Goal: Information Seeking & Learning: Learn about a topic

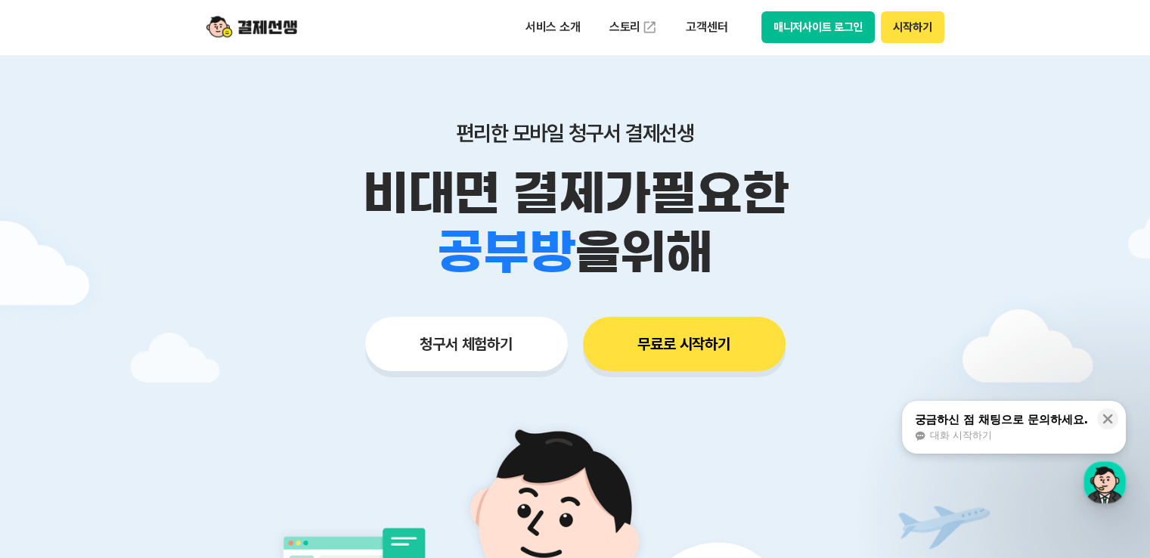
click at [477, 346] on button "청구서 체험하기" at bounding box center [466, 344] width 203 height 54
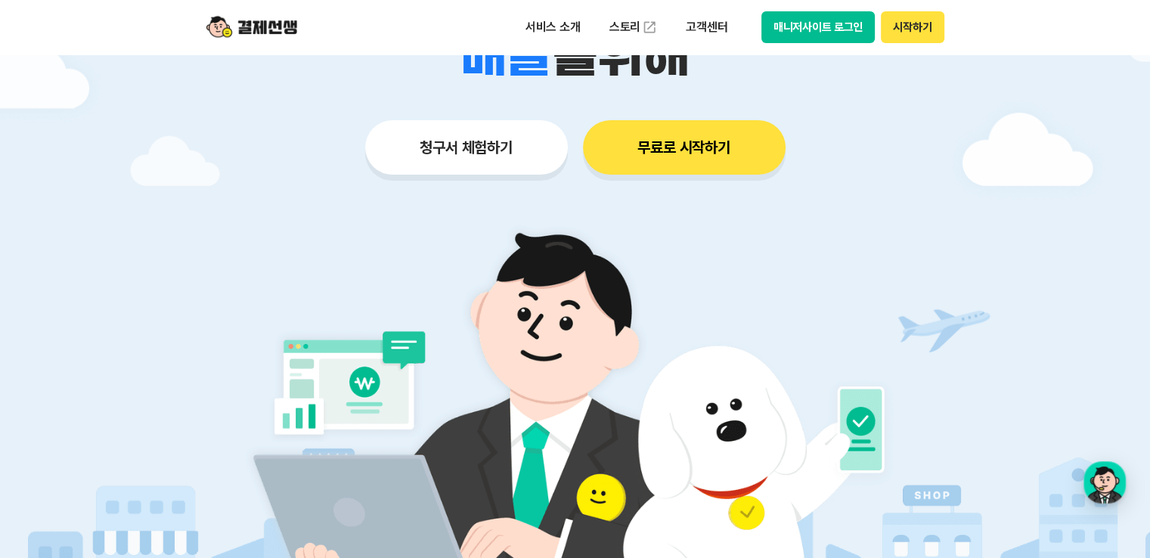
scroll to position [277, 0]
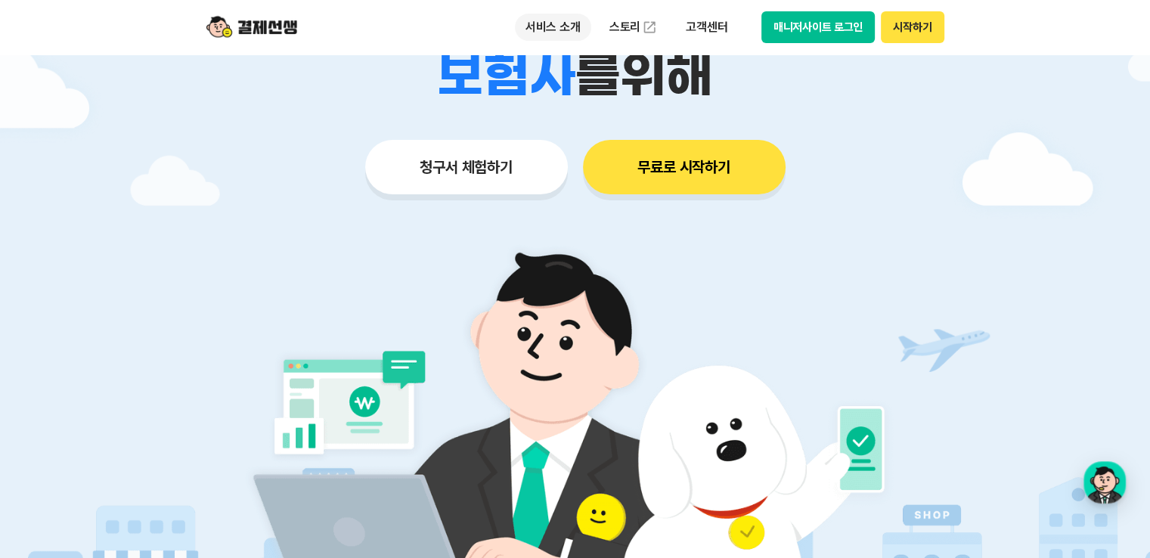
click at [562, 25] on p "서비스 소개" at bounding box center [553, 27] width 76 height 27
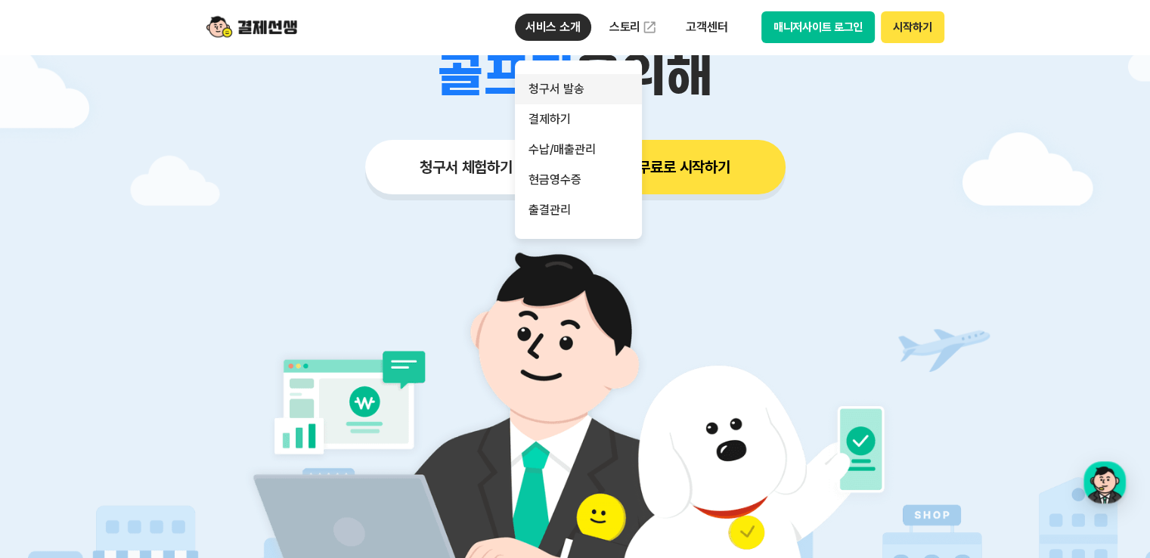
click at [553, 89] on link "청구서 발송" at bounding box center [578, 89] width 127 height 30
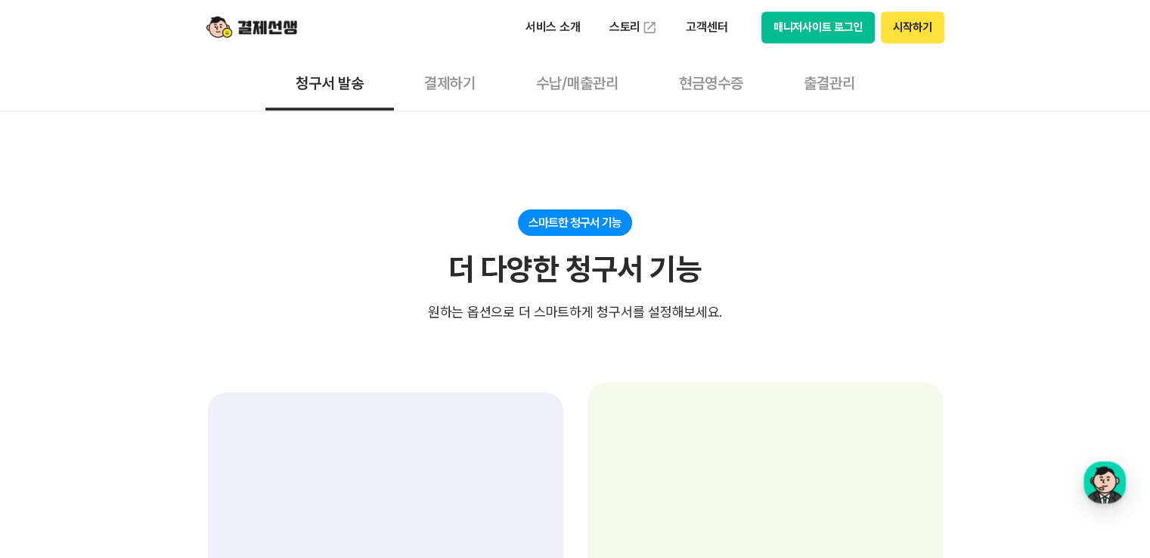
scroll to position [2394, 0]
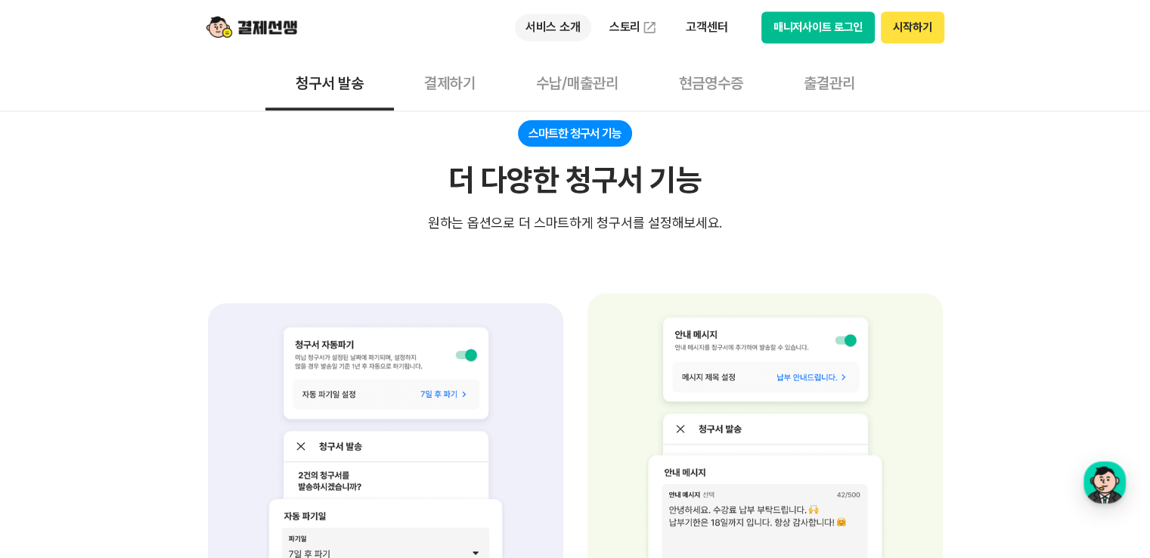
click at [552, 24] on p "서비스 소개" at bounding box center [553, 27] width 76 height 27
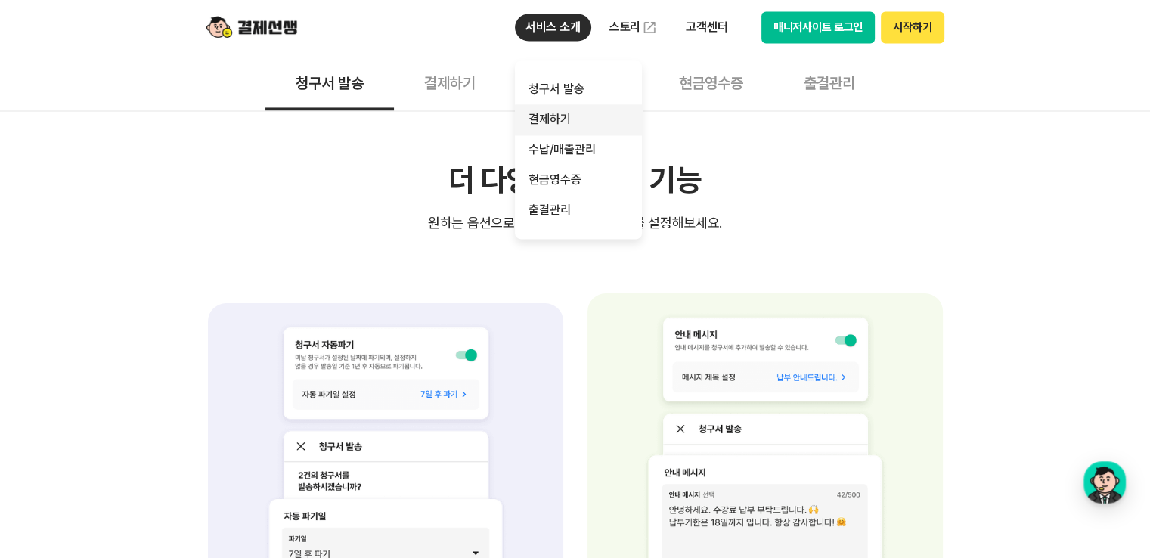
click at [571, 117] on link "결제하기" at bounding box center [578, 119] width 127 height 30
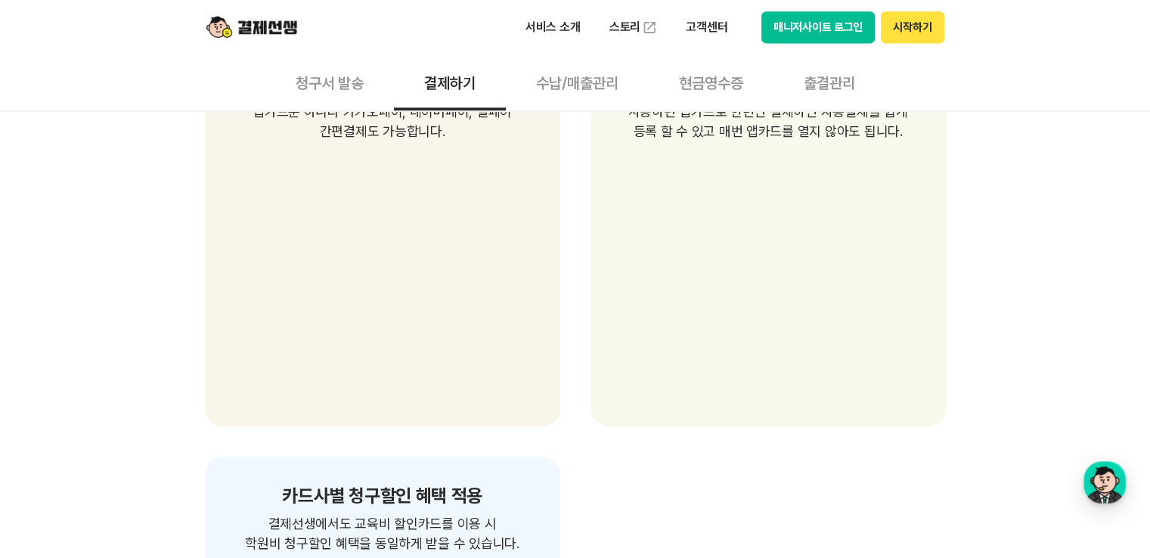
scroll to position [2419, 0]
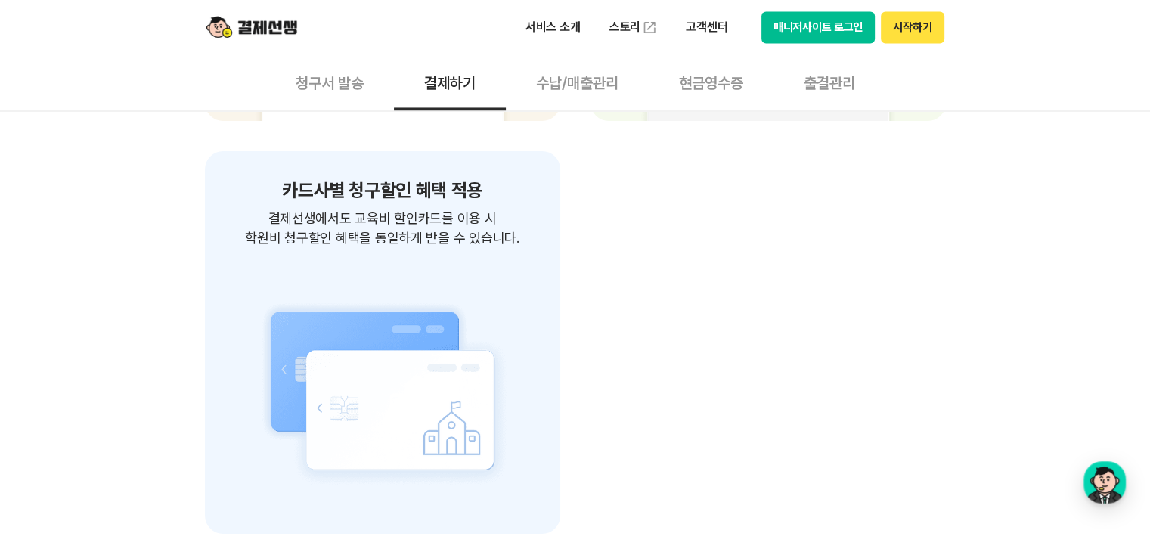
click at [695, 82] on button "현금영수증" at bounding box center [711, 82] width 125 height 56
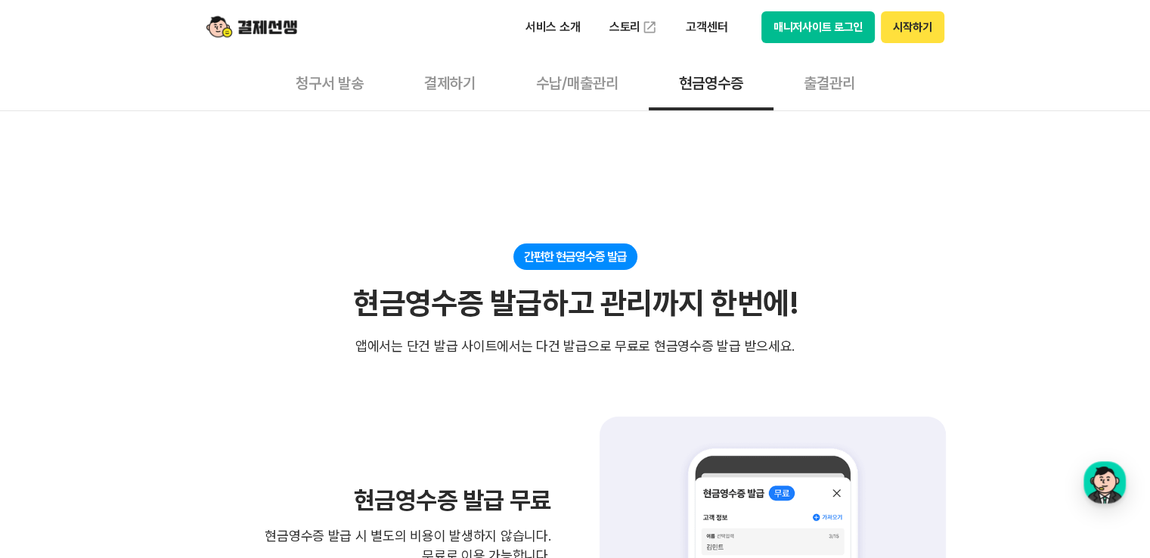
scroll to position [201, 0]
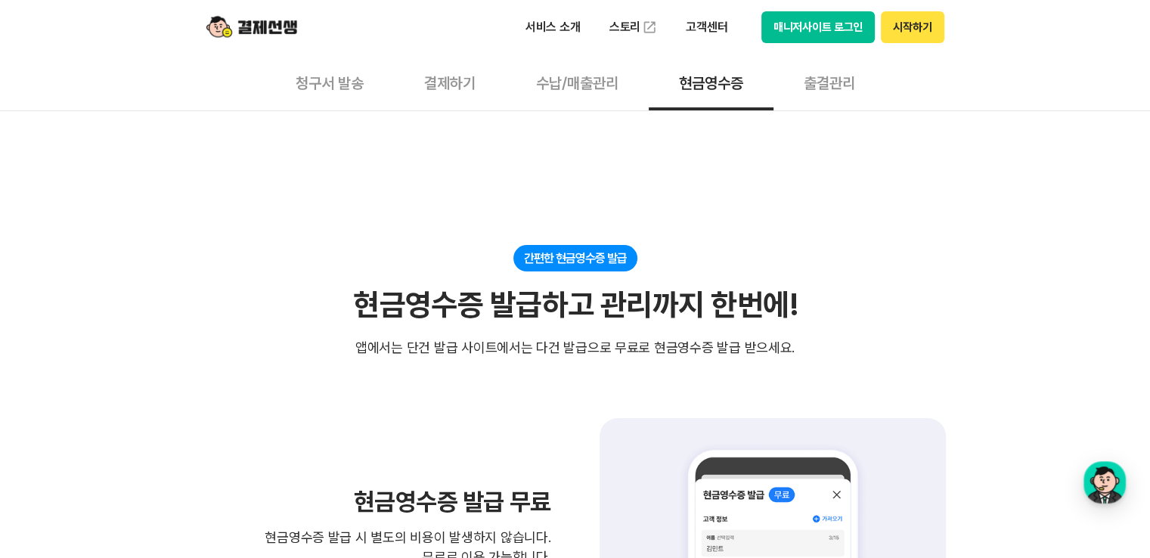
scroll to position [2419, 0]
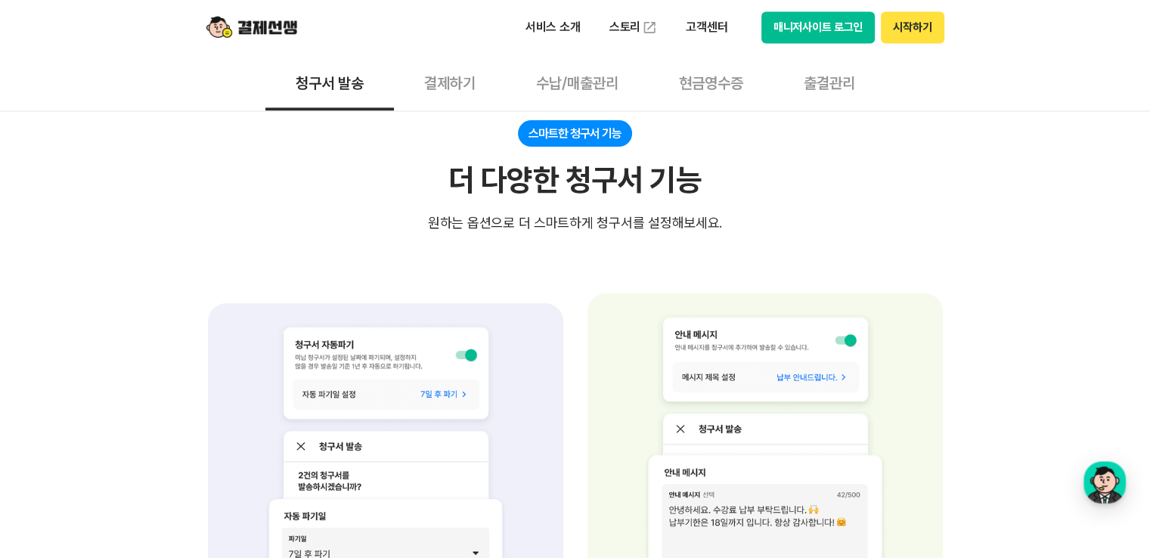
scroll to position [2341, 0]
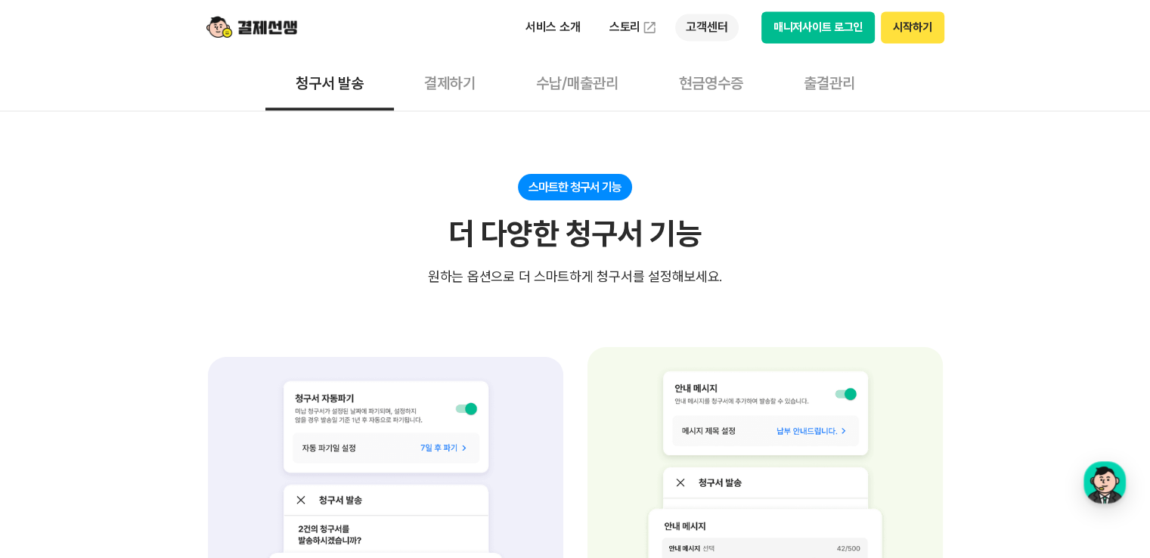
click at [711, 29] on p "고객센터" at bounding box center [706, 27] width 63 height 27
click at [617, 29] on link "스토리" at bounding box center [634, 27] width 70 height 30
click at [621, 31] on link "스토리" at bounding box center [634, 27] width 70 height 30
click at [535, 27] on p "서비스 소개" at bounding box center [553, 27] width 76 height 27
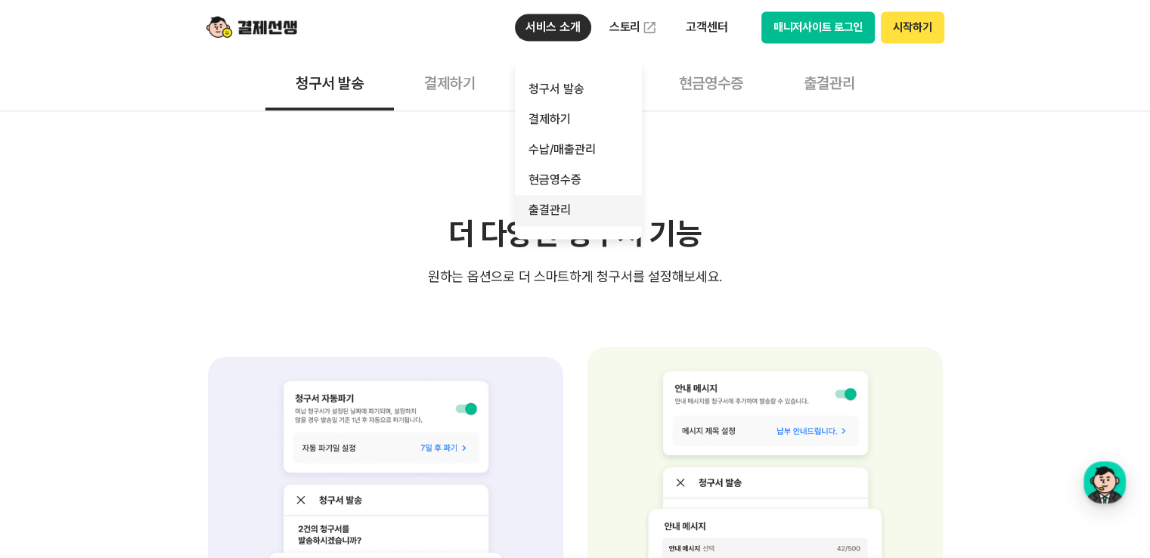
click at [562, 203] on link "출결관리" at bounding box center [578, 210] width 127 height 30
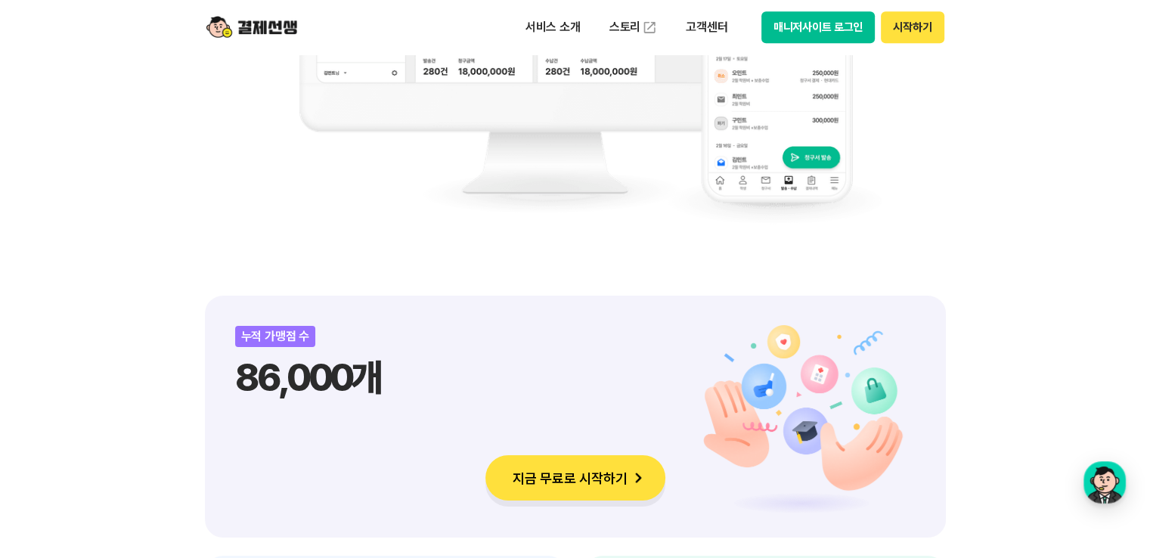
scroll to position [983, 0]
